Goal: Information Seeking & Learning: Check status

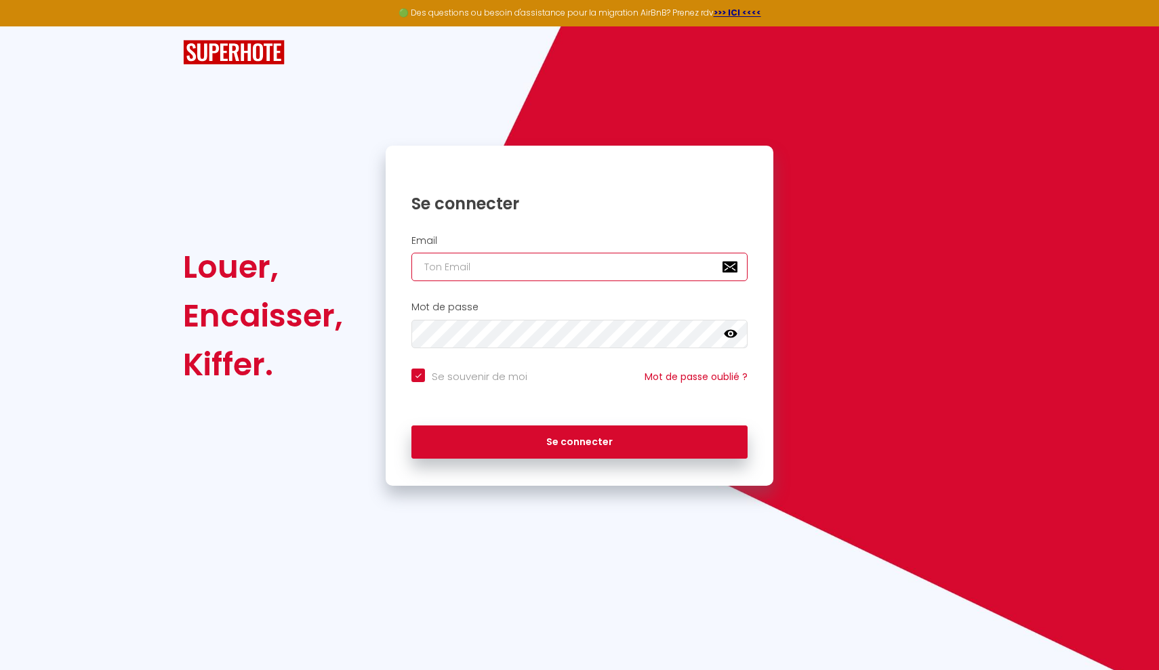
type input "[EMAIL_ADDRESS][DOMAIN_NAME]"
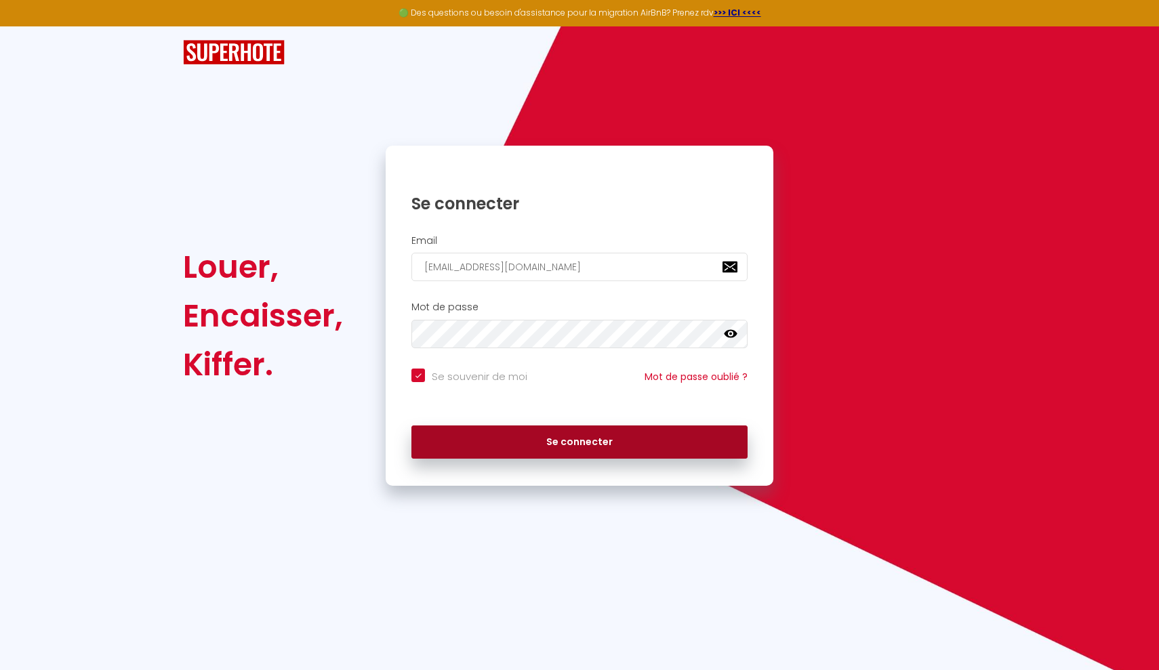
click at [483, 443] on button "Se connecter" at bounding box center [580, 443] width 336 height 34
checkbox input "true"
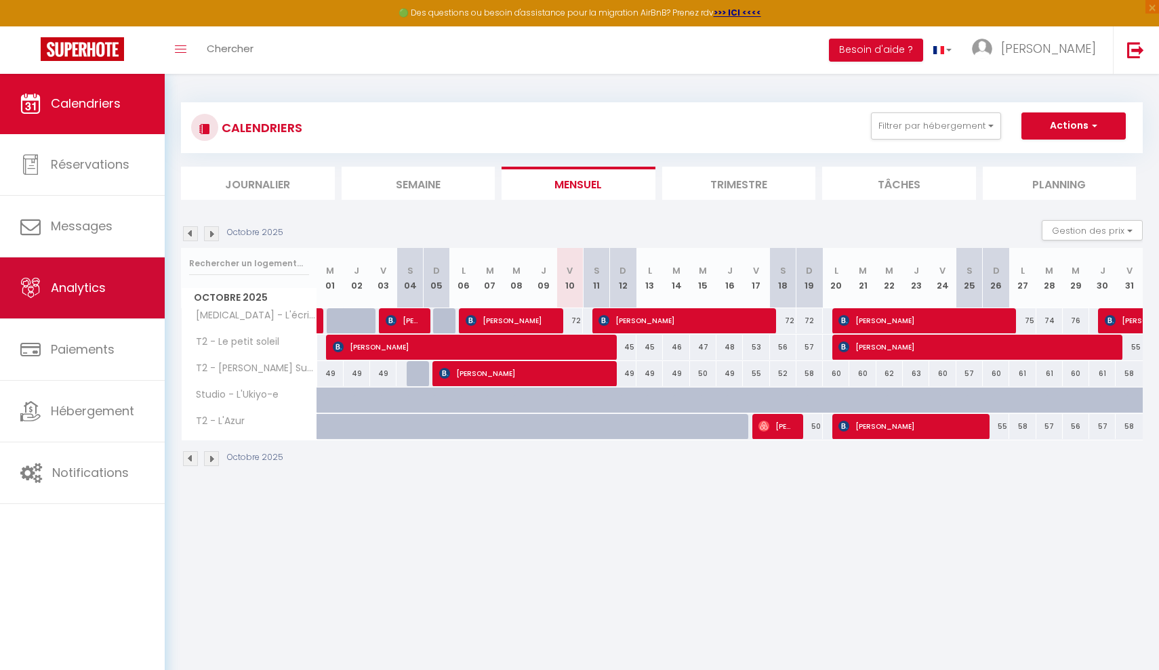
click at [134, 288] on link "Analytics" at bounding box center [82, 288] width 165 height 61
select select "2025"
select select "10"
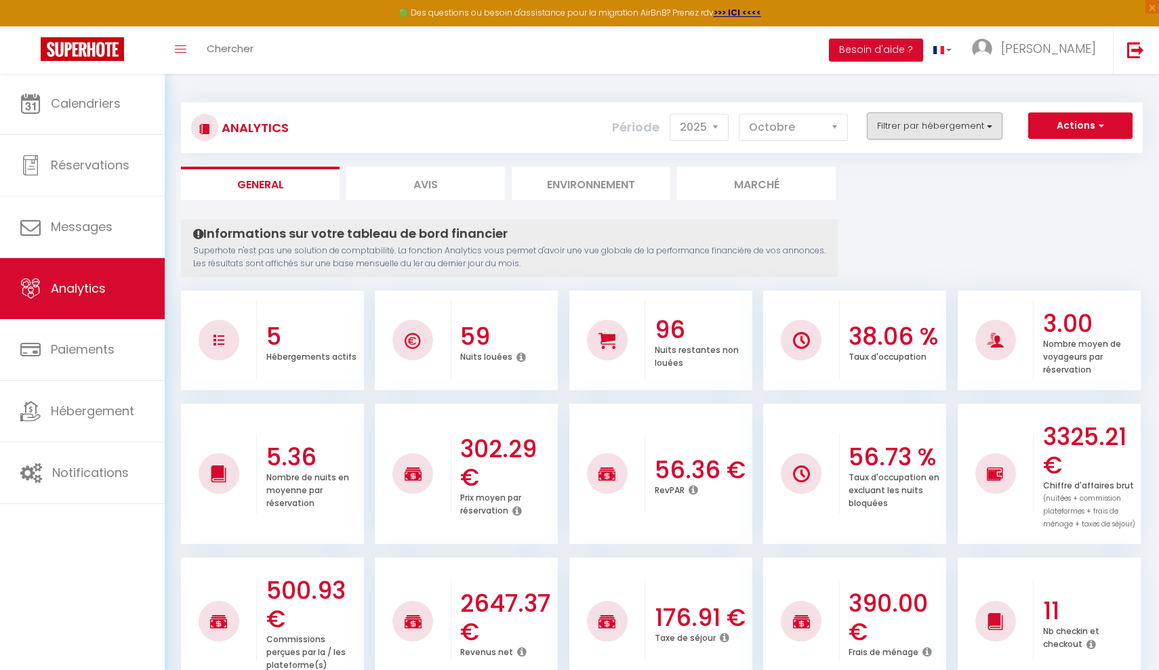
click at [925, 128] on button "Filtrer par hébergement" at bounding box center [935, 126] width 136 height 27
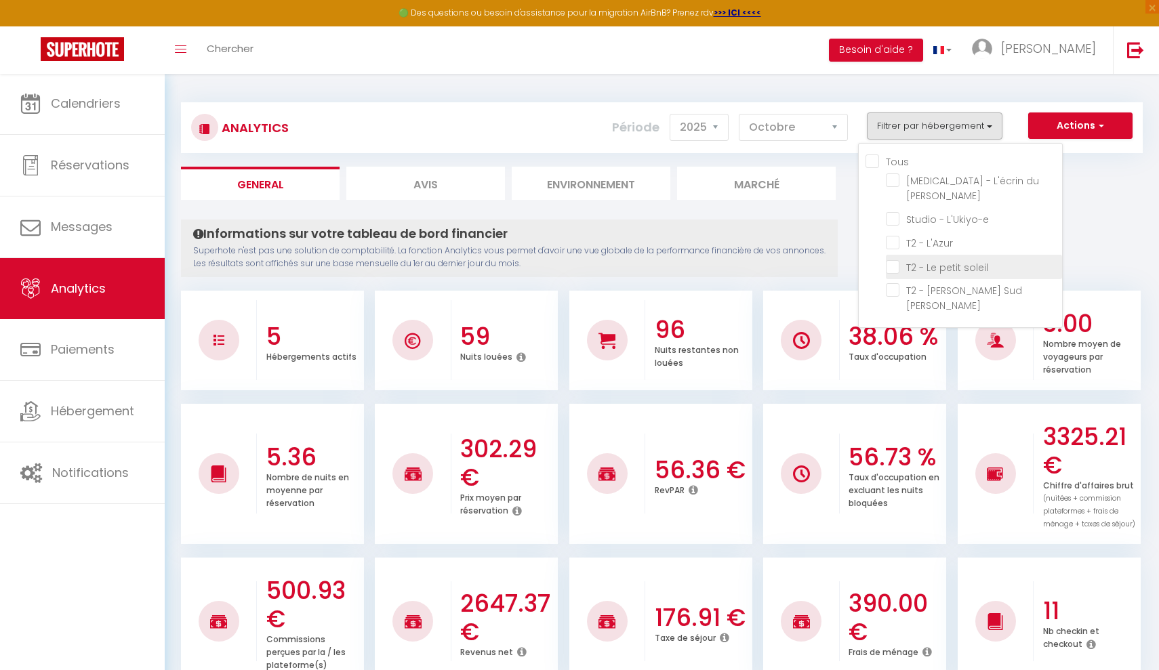
click at [895, 259] on soleil "checkbox" at bounding box center [974, 266] width 176 height 14
checkbox soleil "true"
checkbox Lydia "false"
checkbox L\'Ukiyo-e "false"
checkbox L\'Azur "false"
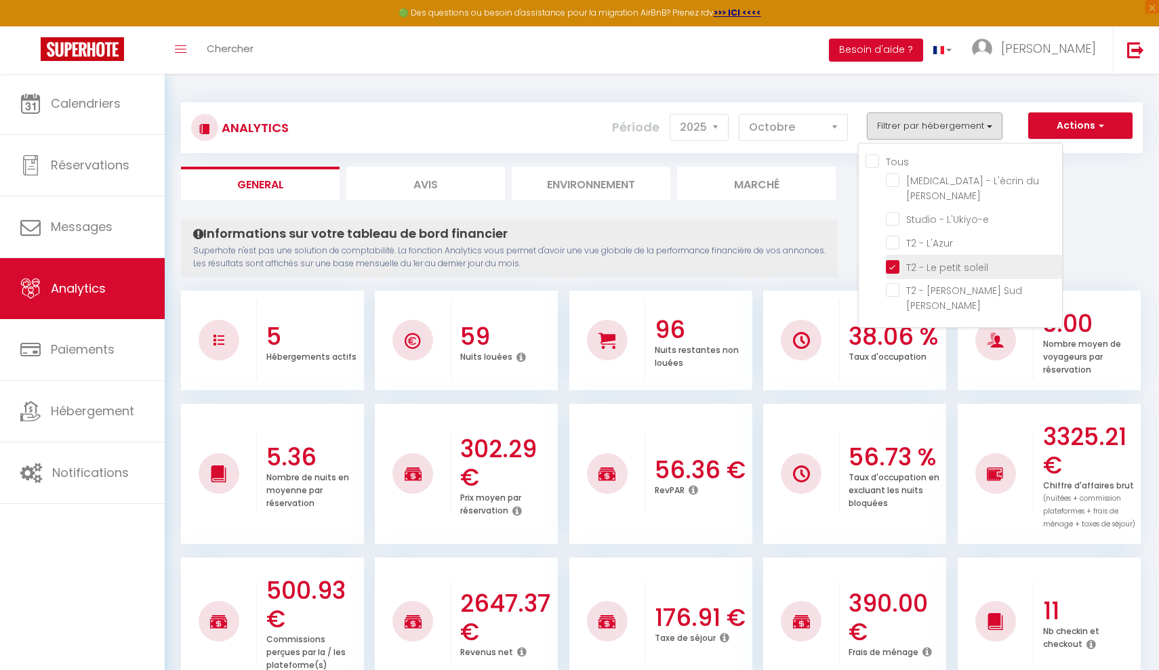
checkbox Canet "false"
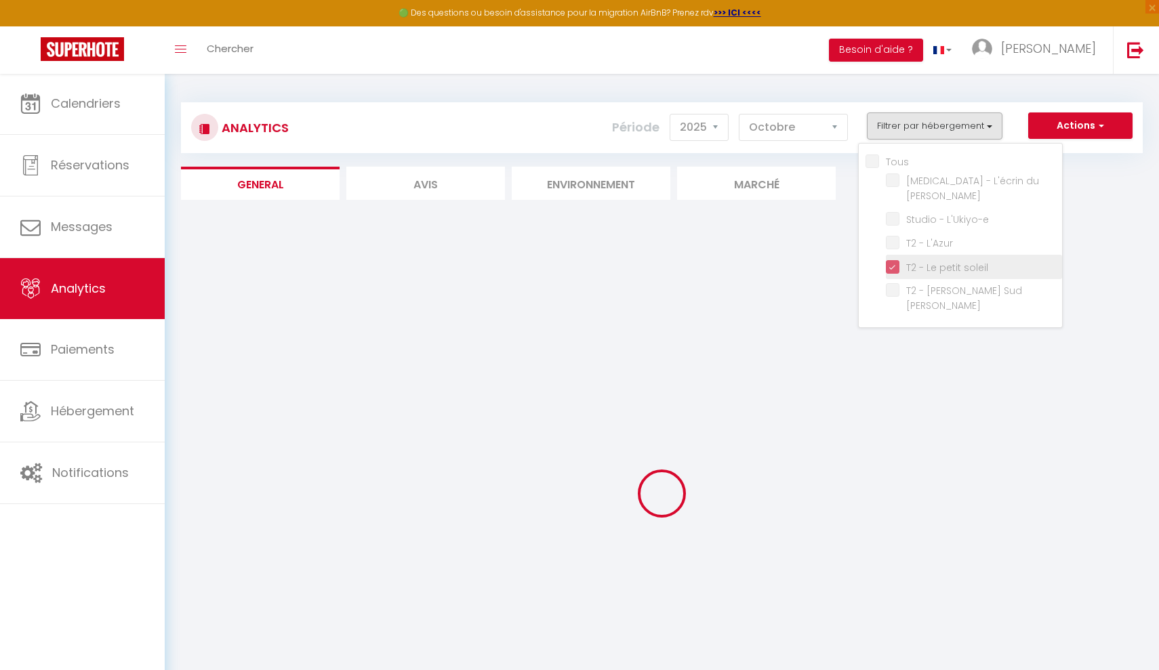
checkbox Lydia "false"
checkbox L\'Ukiyo-e "false"
checkbox L\'Azur "false"
checkbox Canet "false"
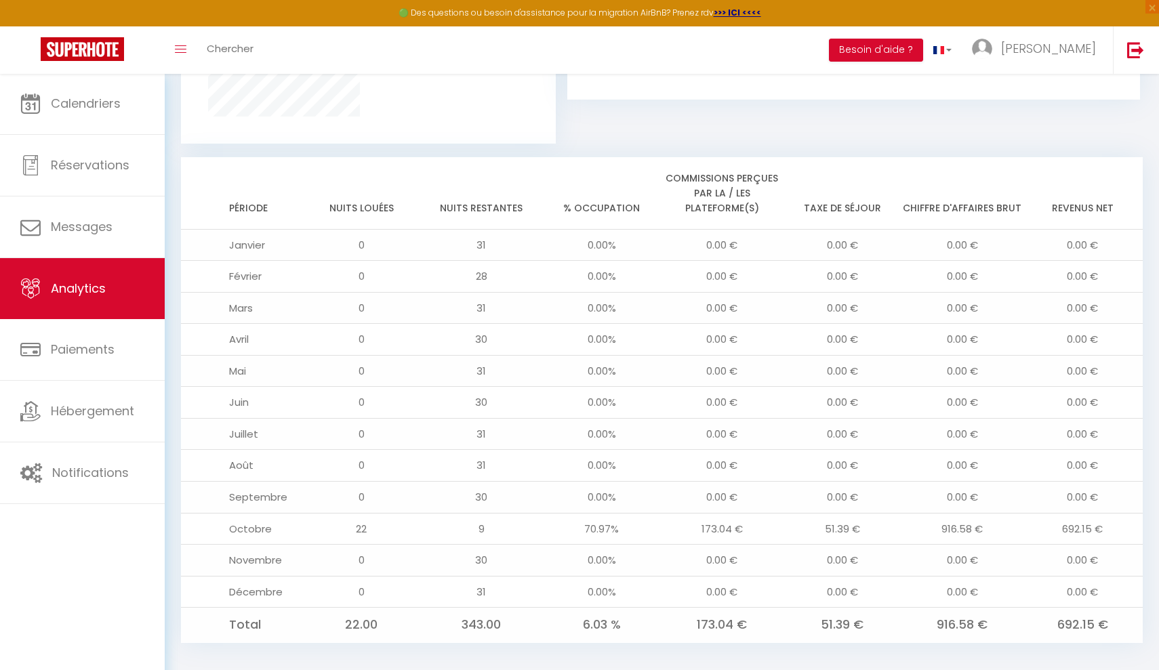
scroll to position [1009, 0]
